Goal: Transaction & Acquisition: Purchase product/service

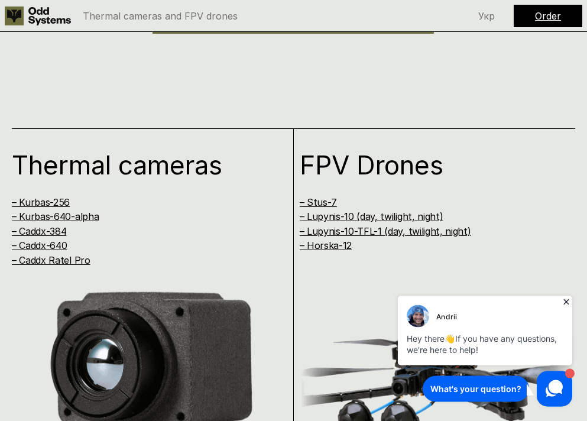
scroll to position [1205, 0]
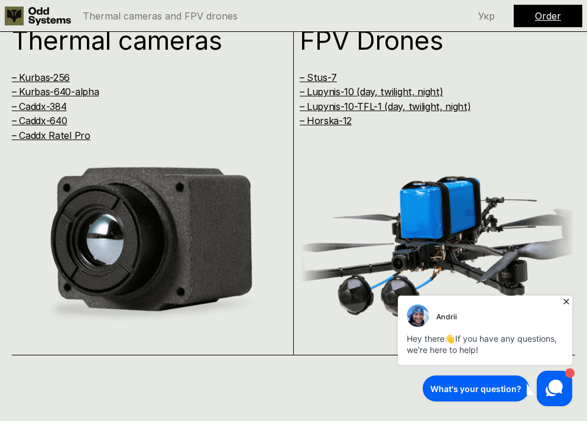
click at [567, 301] on icon at bounding box center [565, 300] width 5 height 5
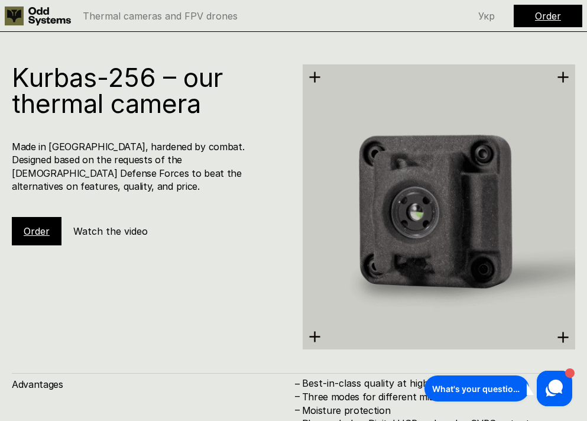
scroll to position [1627, 0]
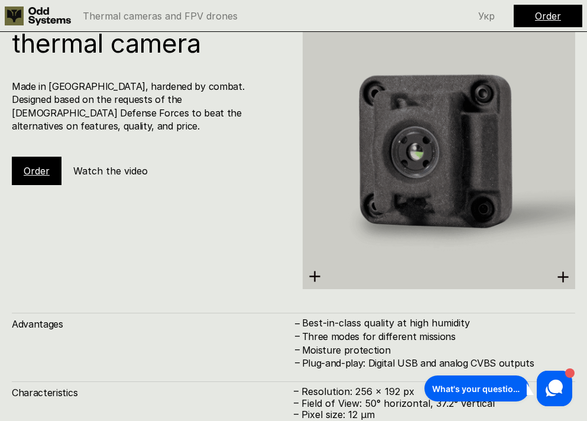
click at [36, 165] on link "Order" at bounding box center [37, 171] width 26 height 12
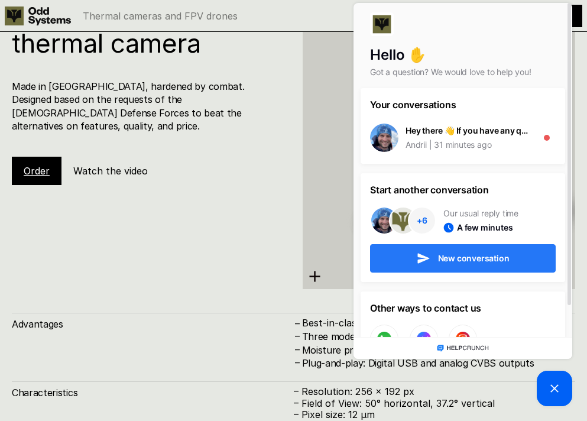
click at [446, 259] on span "New conversation" at bounding box center [473, 258] width 71 height 8
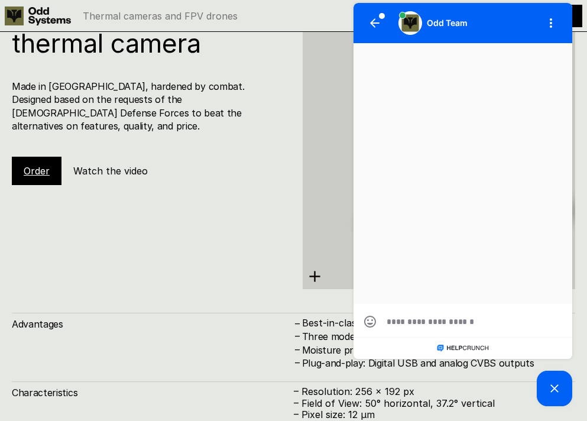
click at [134, 164] on h5 "Watch the video" at bounding box center [110, 170] width 74 height 13
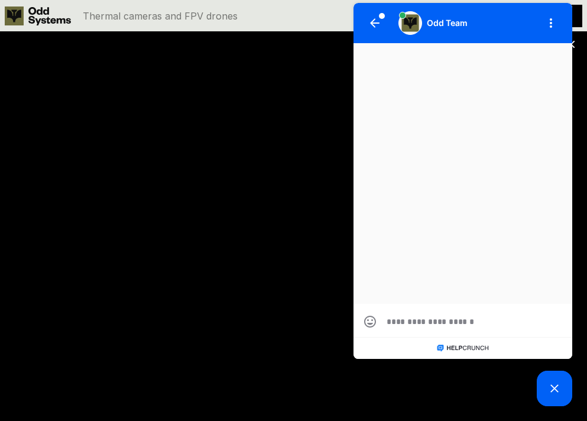
click at [265, 11] on div "Thermal cameras and FPV drones" at bounding box center [217, 15] width 425 height 19
click at [375, 21] on icon "button" at bounding box center [374, 22] width 9 height 9
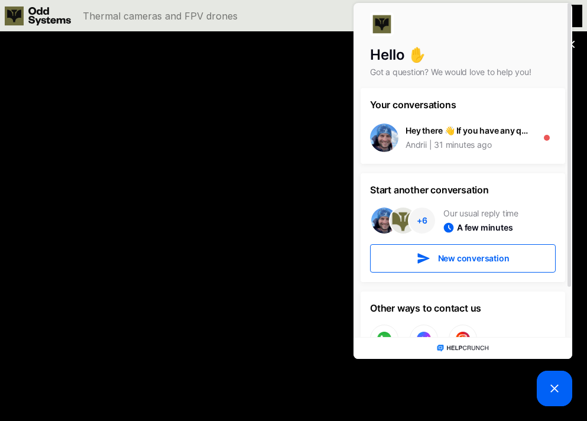
click at [566, 394] on picture at bounding box center [553, 387] width 35 height 35
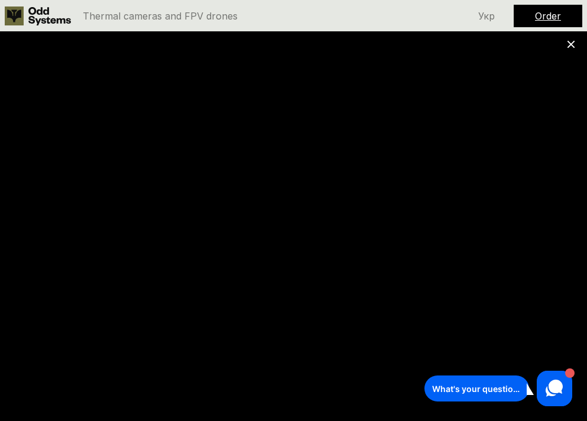
click at [569, 43] on use at bounding box center [571, 45] width 8 height 8
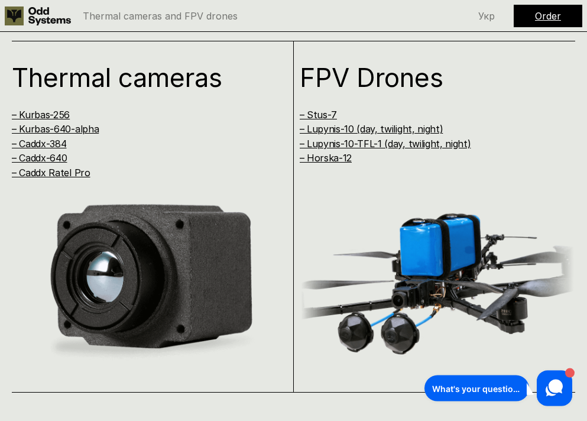
scroll to position [1145, 0]
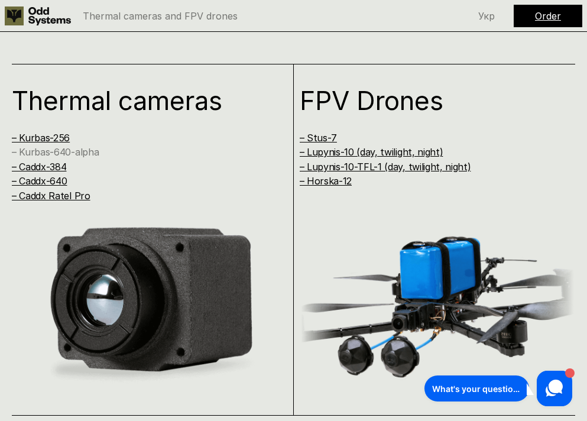
click at [44, 152] on link "– Kurbas-640-alpha" at bounding box center [55, 152] width 87 height 12
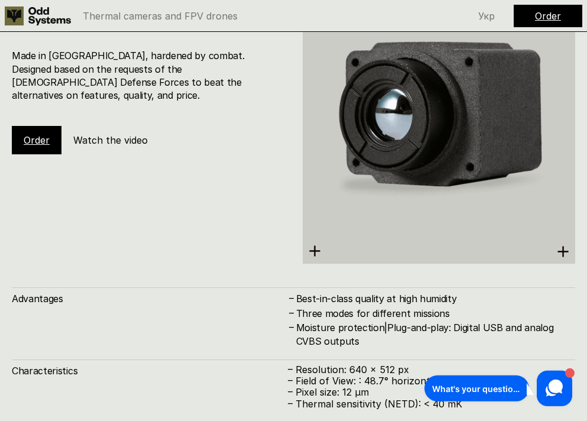
scroll to position [2420, 0]
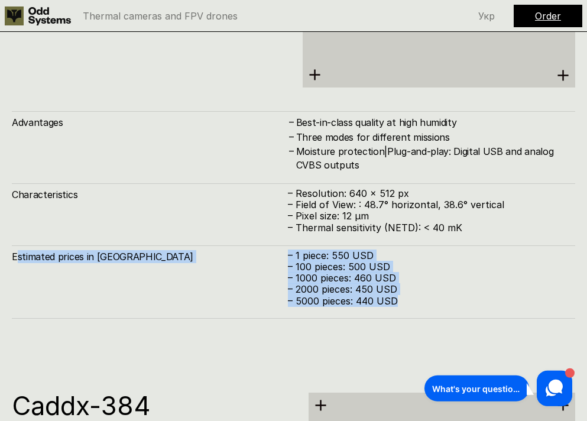
drag, startPoint x: 16, startPoint y: 253, endPoint x: 419, endPoint y: 296, distance: 405.7
click at [419, 296] on div "Estimated prices in [GEOGRAPHIC_DATA] – 1 piece: 550 USD – 100 pieces: 500 USD …" at bounding box center [293, 281] width 563 height 73
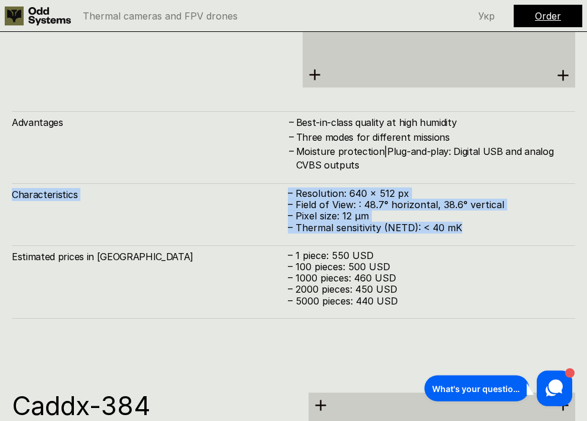
drag, startPoint x: 11, startPoint y: 193, endPoint x: 523, endPoint y: 227, distance: 513.9
click at [523, 227] on div "Kurbas-640ᵅ – our thermal camera Made in [GEOGRAPHIC_DATA], hardened by combat.…" at bounding box center [293, 56] width 587 height 595
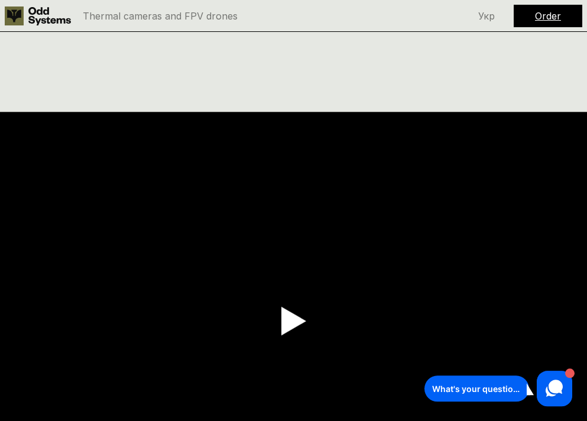
scroll to position [0, 0]
